Goal: Information Seeking & Learning: Learn about a topic

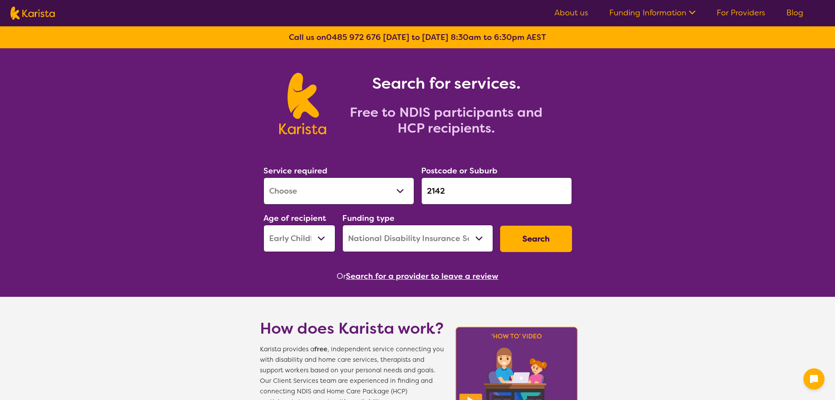
select select "[MEDICAL_DATA]"
select select "EC"
select select "NDIS"
click at [412, 193] on div "Service required Allied Health Assistant Assessment ([MEDICAL_DATA] or [MEDICAL…" at bounding box center [418, 208] width 316 height 95
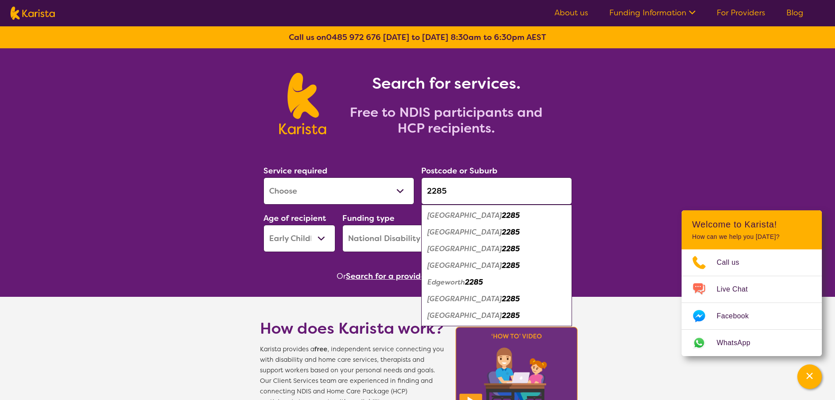
click at [387, 195] on select "Allied Health Assistant Assessment ([MEDICAL_DATA] or [MEDICAL_DATA]) Behaviour…" at bounding box center [339, 190] width 151 height 27
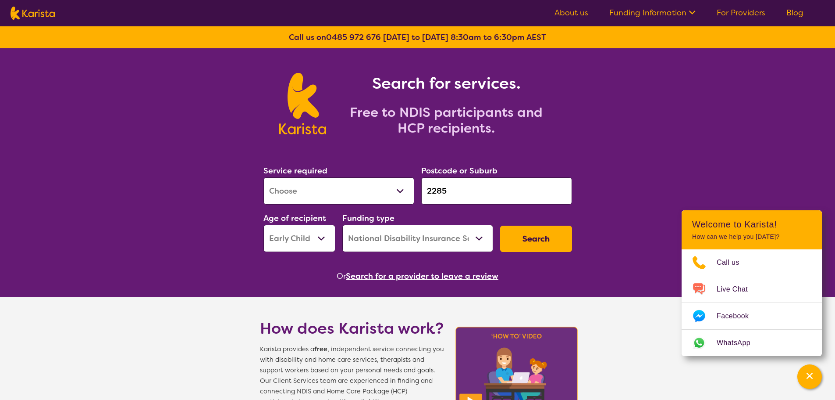
click at [386, 197] on select "Allied Health Assistant Assessment ([MEDICAL_DATA] or [MEDICAL_DATA]) Behaviour…" at bounding box center [339, 190] width 151 height 27
click at [446, 191] on input "2285" at bounding box center [496, 190] width 151 height 27
drag, startPoint x: 468, startPoint y: 196, endPoint x: 420, endPoint y: 194, distance: 48.7
click at [420, 194] on div "Postcode or Suburb 2285" at bounding box center [497, 184] width 158 height 47
paste input "6110"
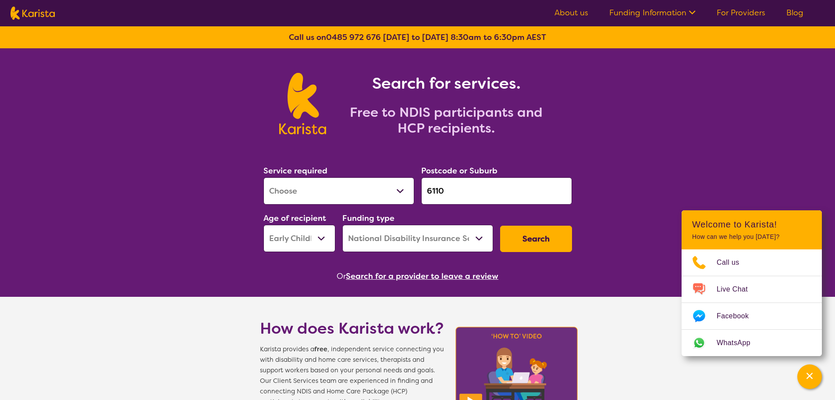
type input "6110"
click at [378, 196] on select "Allied Health Assistant Assessment ([MEDICAL_DATA] or [MEDICAL_DATA]) Behaviour…" at bounding box center [339, 190] width 151 height 27
select select "Dietitian"
click at [264, 177] on select "Allied Health Assistant Assessment ([MEDICAL_DATA] or [MEDICAL_DATA]) Behaviour…" at bounding box center [339, 190] width 151 height 27
click at [319, 238] on select "Early Childhood - 0 to 9 Child - 10 to 11 Adolescent - 12 to 17 Adult - 18 to 6…" at bounding box center [300, 238] width 72 height 27
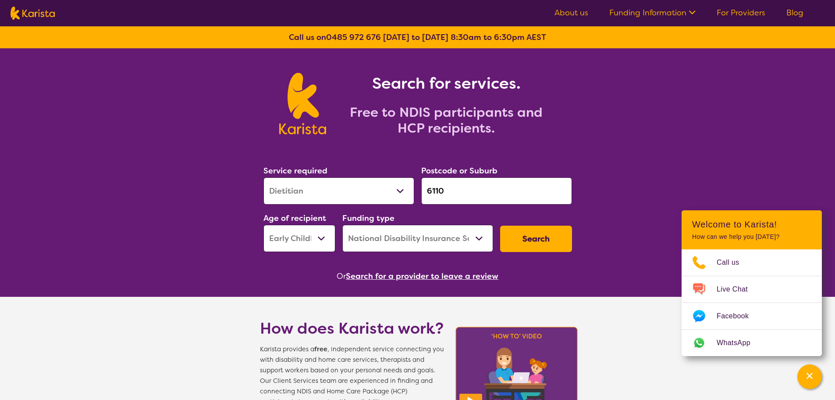
click at [264, 225] on select "Early Childhood - 0 to 9 Child - 10 to 11 Adolescent - 12 to 17 Adult - 18 to 6…" at bounding box center [300, 238] width 72 height 27
click at [534, 237] on button "Search" at bounding box center [536, 238] width 72 height 26
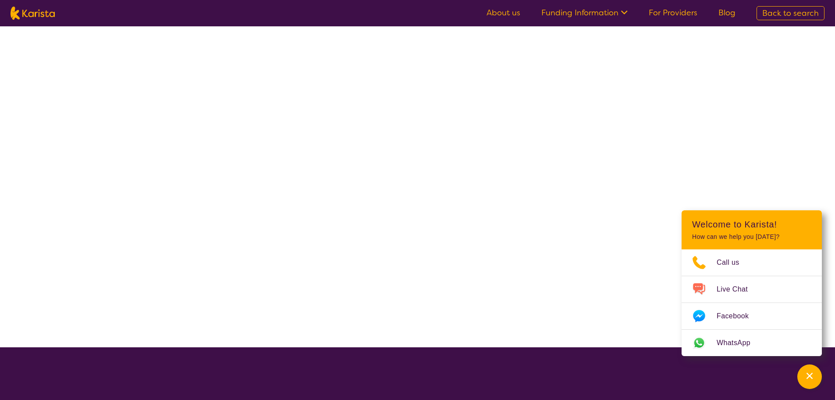
select select "NDIS"
select select "Dietitian"
select select "EC"
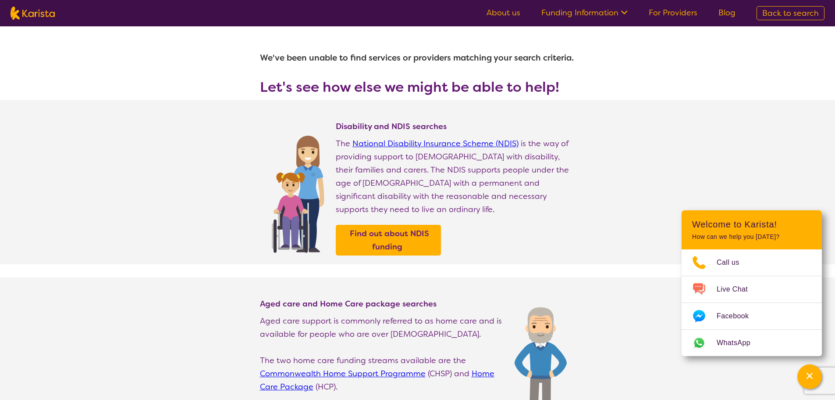
select select "Dietitian"
select select "EC"
select select "NDIS"
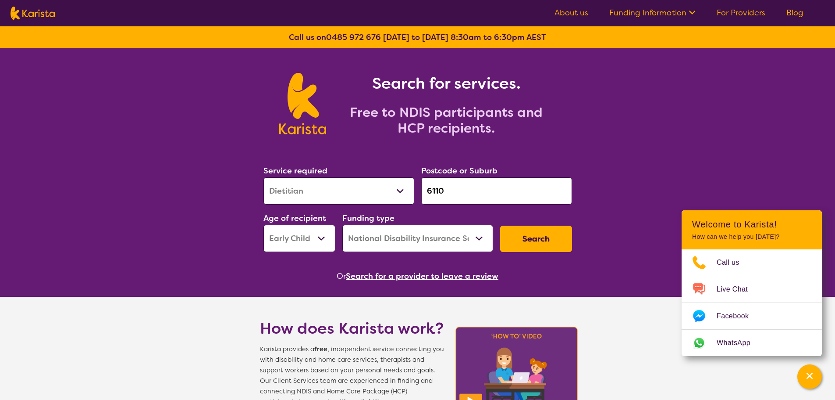
click at [291, 239] on select "Early Childhood - 0 to 9 Child - 10 to 11 Adolescent - 12 to 17 Adult - 18 to 6…" at bounding box center [300, 238] width 72 height 27
select select "CH"
click at [264, 225] on select "Early Childhood - 0 to 9 Child - 10 to 11 Adolescent - 12 to 17 Adult - 18 to 6…" at bounding box center [300, 238] width 72 height 27
click at [538, 238] on button "Search" at bounding box center [536, 238] width 72 height 26
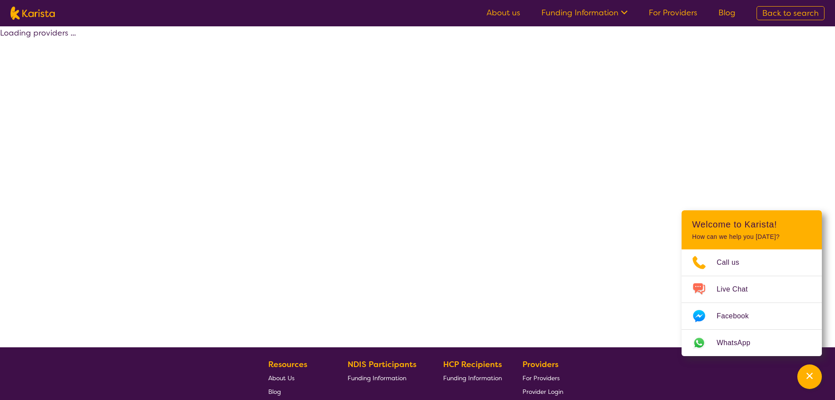
select select "NDIS"
select select "Dietitian"
select select "CH"
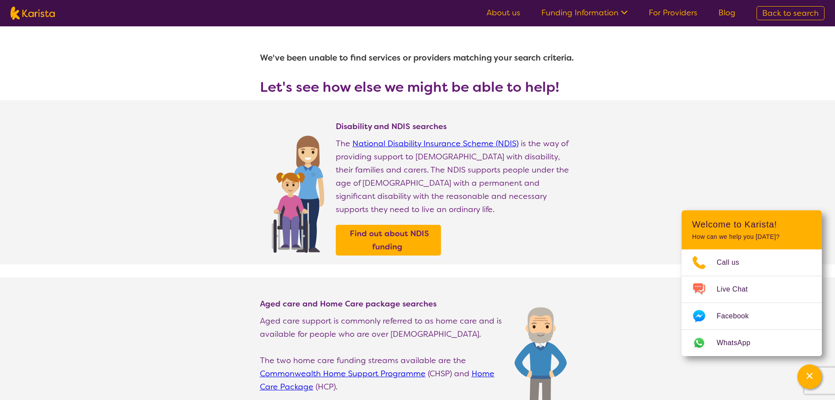
select select "Dietitian"
select select "CH"
select select "NDIS"
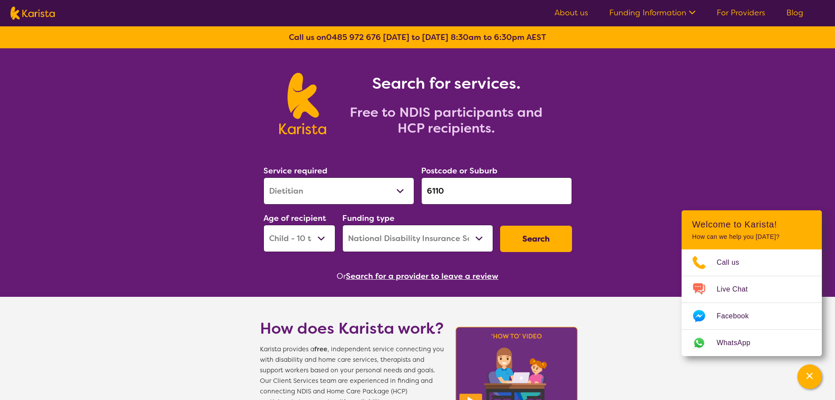
click at [296, 238] on select "Early Childhood - 0 to 9 Child - 10 to 11 Adolescent - 12 to 17 Adult - 18 to 6…" at bounding box center [300, 238] width 72 height 27
select select "AS"
click at [264, 225] on select "Early Childhood - 0 to 9 Child - 10 to 11 Adolescent - 12 to 17 Adult - 18 to 6…" at bounding box center [300, 238] width 72 height 27
click at [537, 236] on button "Search" at bounding box center [536, 238] width 72 height 26
select select "NDIS"
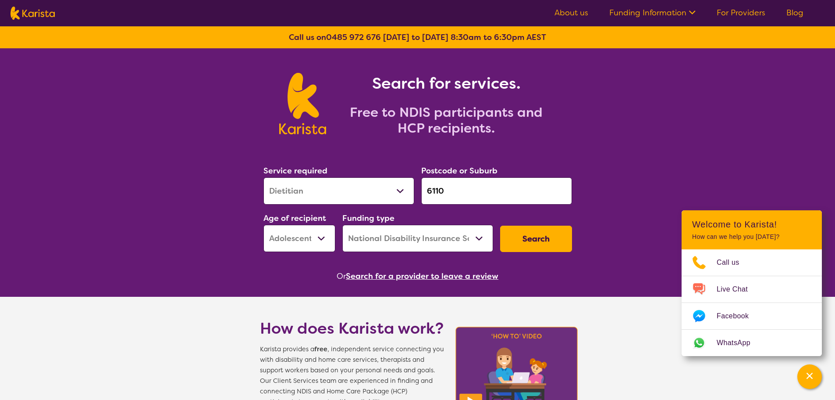
select select "Dietitian"
select select "AS"
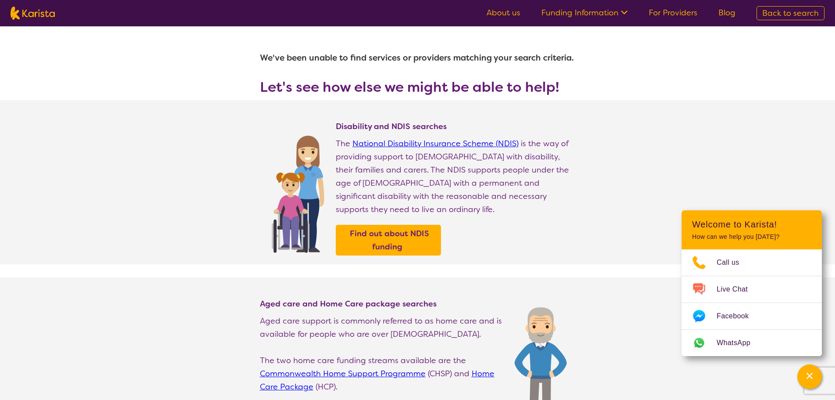
select select "Dietitian"
select select "AS"
select select "NDIS"
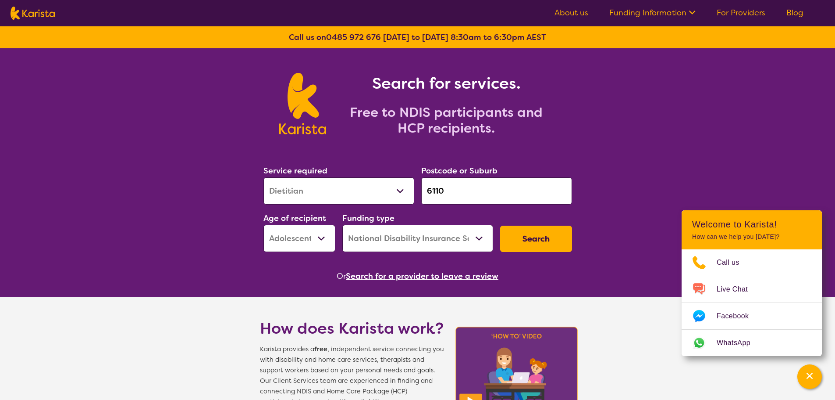
click at [301, 237] on select "Early Childhood - 0 to 9 Child - 10 to 11 Adolescent - 12 to 17 Adult - 18 to 6…" at bounding box center [300, 238] width 72 height 27
select select "AD"
click at [264, 225] on select "Early Childhood - 0 to 9 Child - 10 to 11 Adolescent - 12 to 17 Adult - 18 to 6…" at bounding box center [300, 238] width 72 height 27
click at [516, 237] on button "Search" at bounding box center [536, 238] width 72 height 26
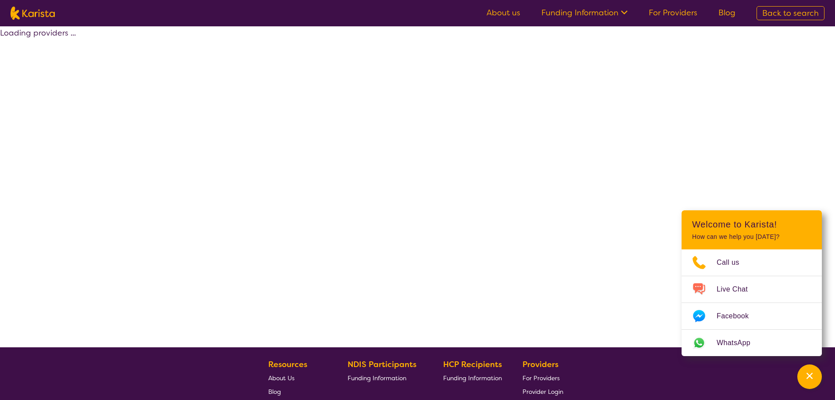
select select "NDIS"
select select "Dietitian"
select select "AD"
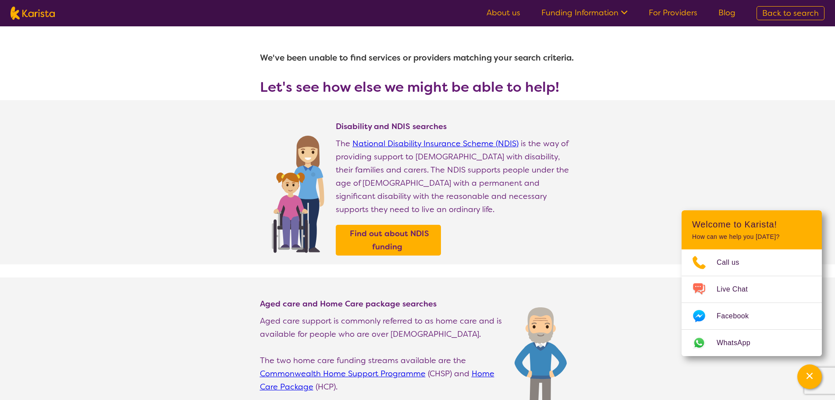
select select "Dietitian"
select select "AD"
select select "NDIS"
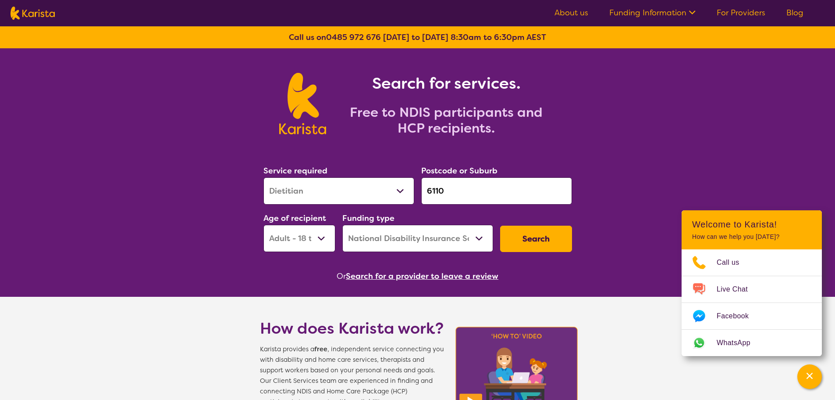
drag, startPoint x: 312, startPoint y: 236, endPoint x: 314, endPoint y: 244, distance: 8.4
click at [312, 236] on select "Early Childhood - 0 to 9 Child - 10 to 11 Adolescent - 12 to 17 Adult - 18 to 6…" at bounding box center [300, 238] width 72 height 27
select select "AG"
click at [264, 225] on select "Early Childhood - 0 to 9 Child - 10 to 11 Adolescent - 12 to 17 Adult - 18 to 6…" at bounding box center [300, 238] width 72 height 27
click at [532, 242] on button "Search" at bounding box center [536, 238] width 72 height 26
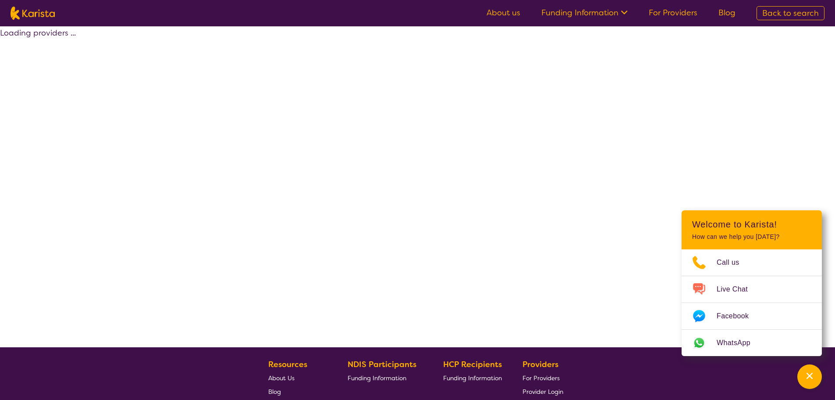
select select "NDIS"
select select "Dietitian"
select select "AG"
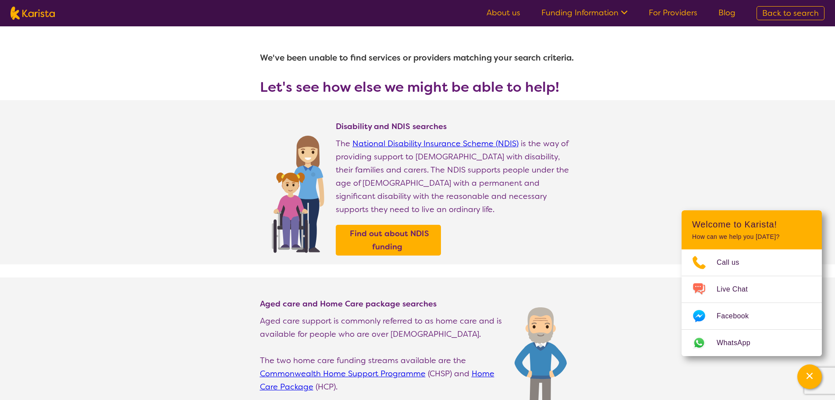
select select "Dietitian"
select select "AG"
select select "NDIS"
